Goal: Book appointment/travel/reservation

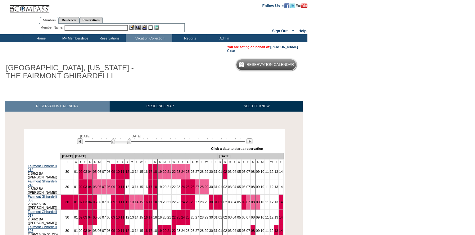
drag, startPoint x: 101, startPoint y: 143, endPoint x: 125, endPoint y: 143, distance: 23.6
click at [125, 143] on img at bounding box center [121, 141] width 20 height 6
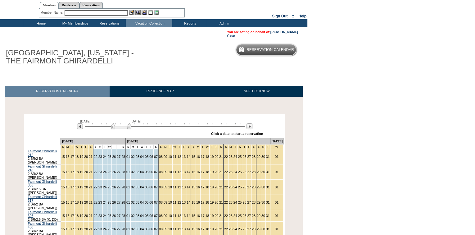
scroll to position [28, 0]
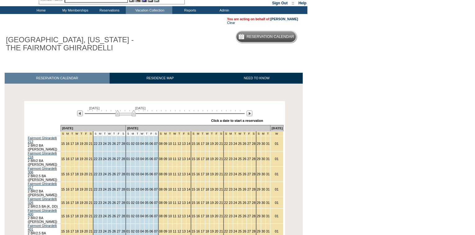
drag, startPoint x: 125, startPoint y: 114, endPoint x: 130, endPoint y: 114, distance: 5.6
click at [130, 115] on img at bounding box center [126, 113] width 20 height 6
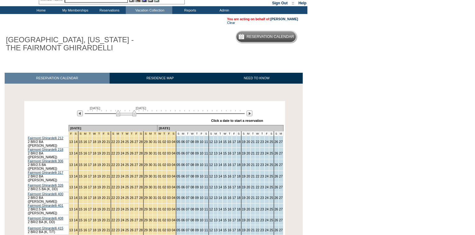
scroll to position [56, 0]
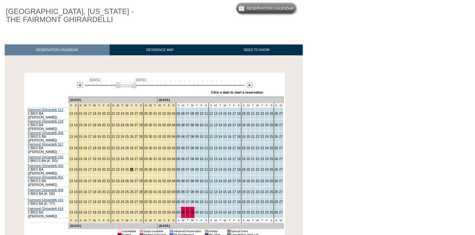
click at [130, 167] on link "26" at bounding box center [132, 169] width 4 height 4
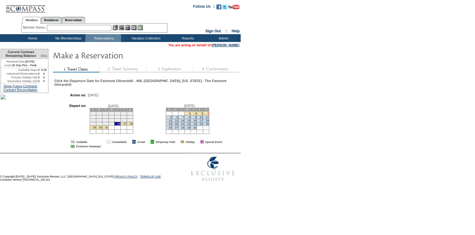
click at [209, 115] on link "4" at bounding box center [209, 113] width 2 height 3
